Goal: Navigation & Orientation: Find specific page/section

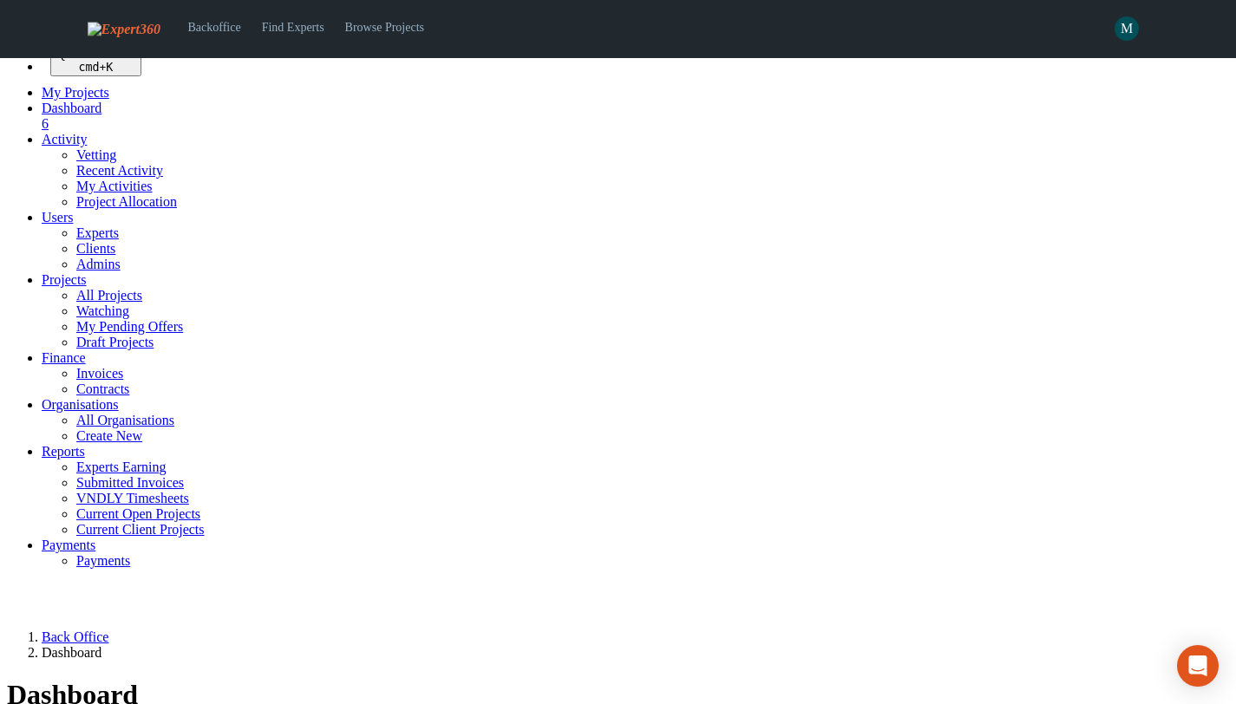
click at [72, 225] on span "Users" at bounding box center [57, 217] width 31 height 15
click at [76, 240] on link "Experts" at bounding box center [97, 232] width 42 height 15
click at [73, 225] on link "Users" at bounding box center [57, 217] width 31 height 15
click at [76, 240] on link "Experts" at bounding box center [97, 232] width 42 height 15
